Goal: Navigation & Orientation: Find specific page/section

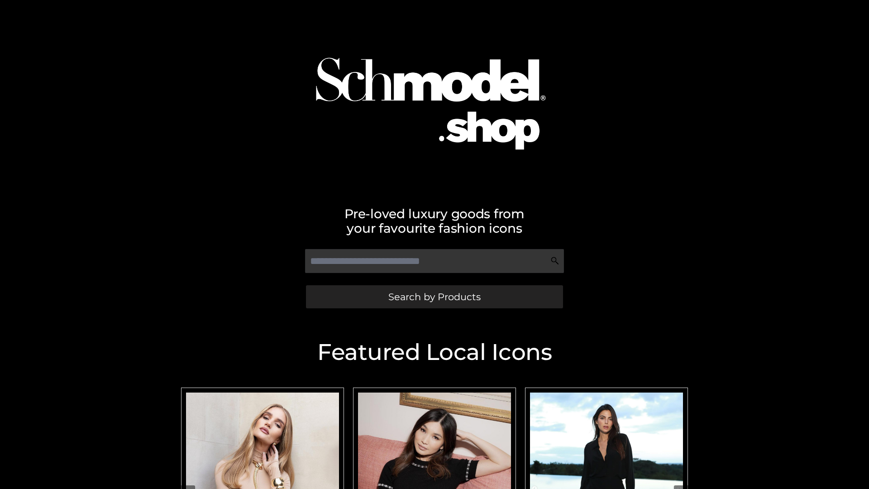
click at [434, 297] on span "Search by Products" at bounding box center [434, 297] width 92 height 10
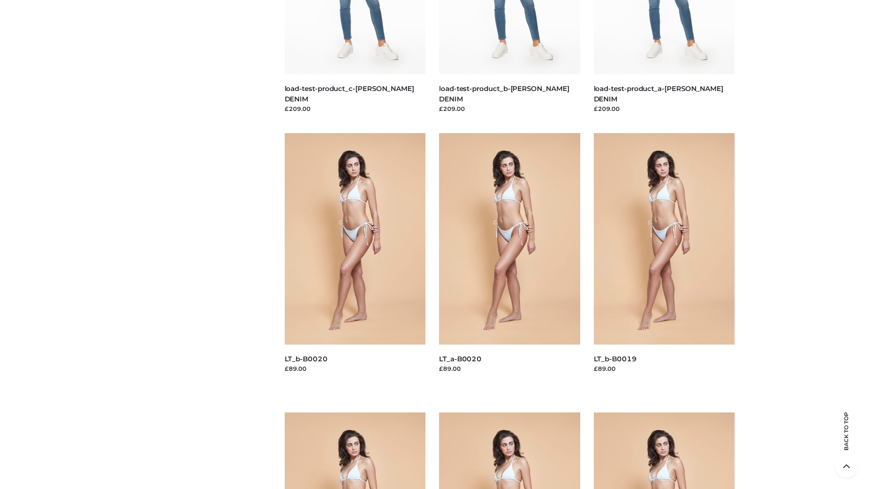
scroll to position [2387, 0]
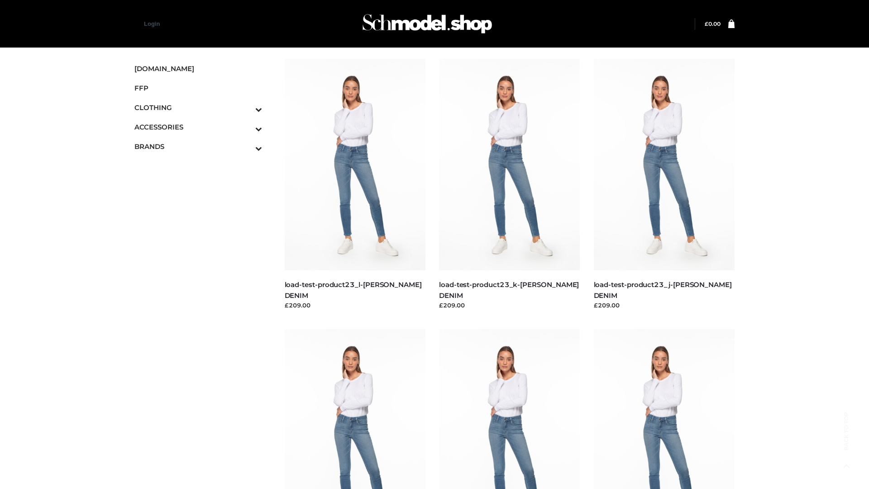
scroll to position [737, 0]
